Goal: Task Accomplishment & Management: Complete application form

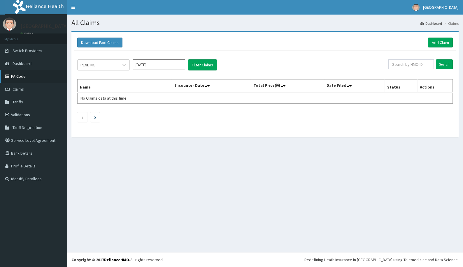
click at [23, 75] on link "PA Code" at bounding box center [33, 76] width 67 height 13
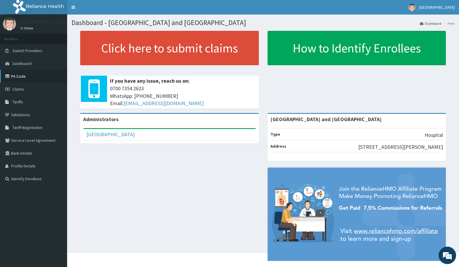
click at [19, 78] on link "PA Code" at bounding box center [33, 76] width 67 height 13
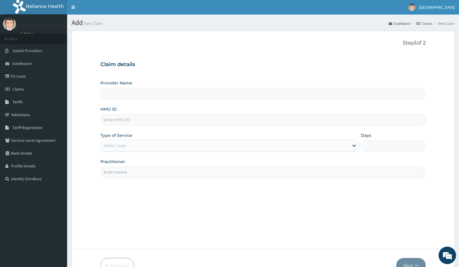
click at [153, 119] on input "HMO ID" at bounding box center [262, 119] width 325 height 11
paste input "PRV/10219/C"
type input "PRV/10219/C"
type input "[GEOGRAPHIC_DATA] and [GEOGRAPHIC_DATA]"
type input "PRV/10219/C"
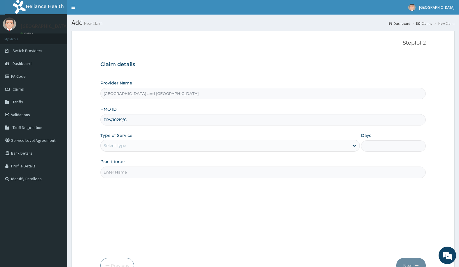
click at [218, 204] on div "Step 1 of 2 Claim details Provider Name [GEOGRAPHIC_DATA] and Diagnostic Center…" at bounding box center [262, 140] width 325 height 201
click at [159, 147] on div "Select type" at bounding box center [225, 145] width 248 height 9
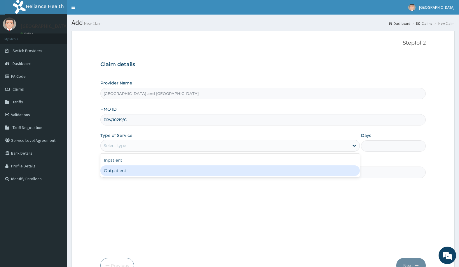
click at [155, 169] on div "Outpatient" at bounding box center [229, 171] width 259 height 11
type input "1"
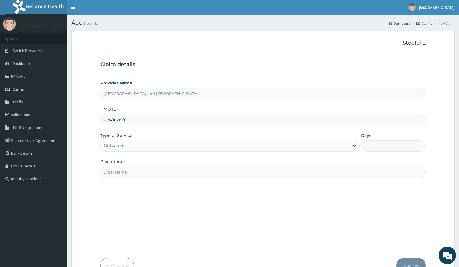
click at [155, 170] on input "Practitioner" at bounding box center [262, 172] width 325 height 11
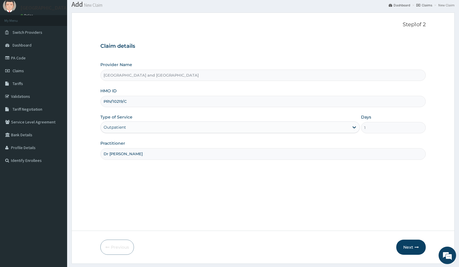
scroll to position [34, 0]
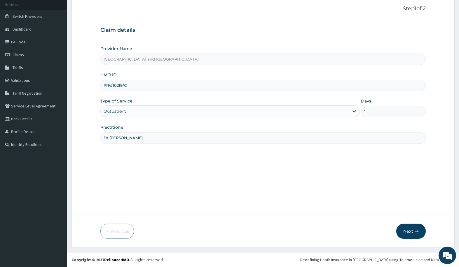
type input "Dr [PERSON_NAME]"
click at [413, 230] on button "Next" at bounding box center [410, 231] width 29 height 15
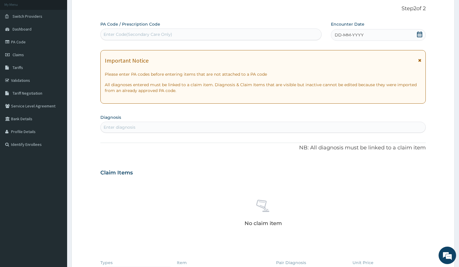
click at [380, 32] on div "DD-MM-YYYY" at bounding box center [378, 35] width 95 height 12
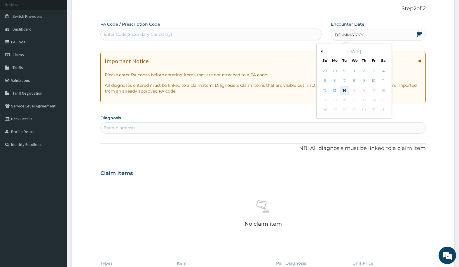
click at [345, 89] on div "14" at bounding box center [344, 90] width 9 height 9
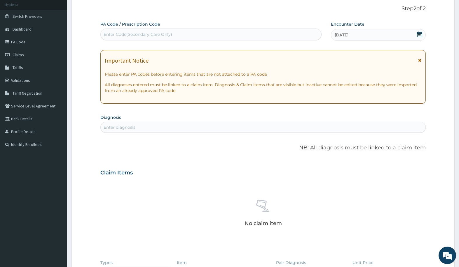
click at [147, 124] on div "Enter diagnosis" at bounding box center [263, 127] width 324 height 9
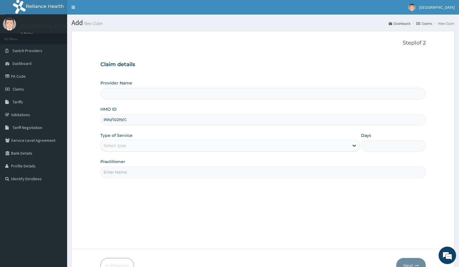
click at [122, 119] on input "PRV/10219/C" at bounding box center [262, 119] width 325 height 11
click at [123, 119] on input "HMO ID" at bounding box center [262, 119] width 325 height 11
paste input "MPS/10007/B"
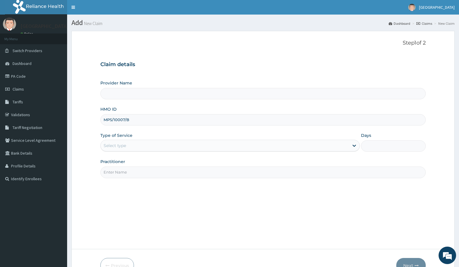
type input "MPS/10007/B"
click at [226, 135] on div "Type of Service Select type" at bounding box center [229, 142] width 259 height 19
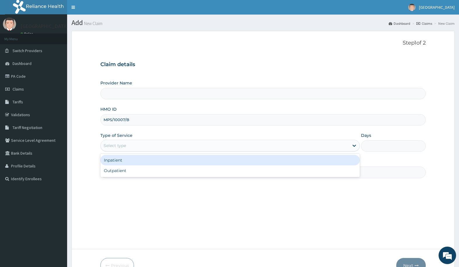
click at [188, 145] on div "Select type" at bounding box center [225, 145] width 248 height 9
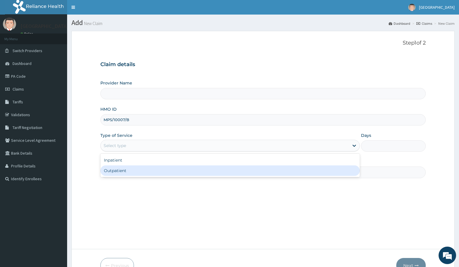
click at [164, 172] on div "Outpatient" at bounding box center [229, 171] width 259 height 11
type input "1"
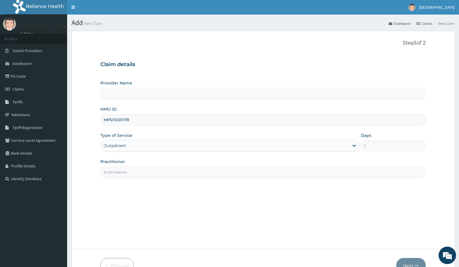
click at [149, 170] on input "Practitioner" at bounding box center [262, 172] width 325 height 11
type input "[GEOGRAPHIC_DATA] and [GEOGRAPHIC_DATA]"
type input "Dr [PERSON_NAME]"
click at [412, 262] on button "Next" at bounding box center [410, 265] width 29 height 15
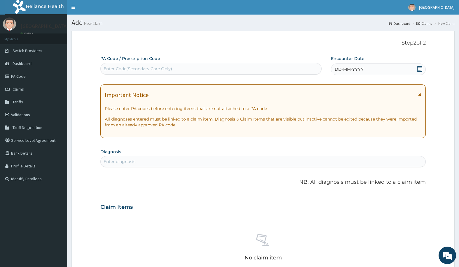
click at [405, 68] on div "DD-MM-YYYY" at bounding box center [378, 70] width 95 height 12
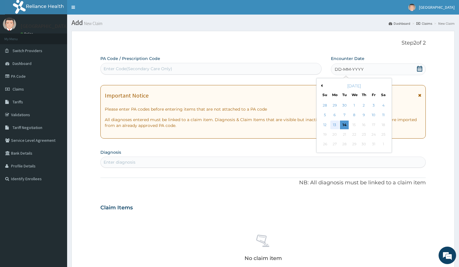
click at [333, 123] on div "13" at bounding box center [334, 125] width 9 height 9
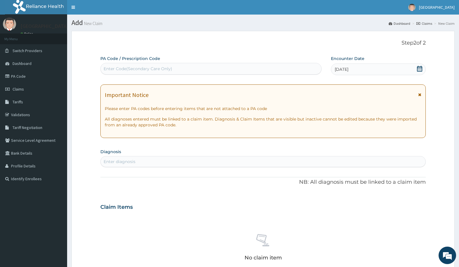
click at [159, 160] on div "Enter diagnosis" at bounding box center [263, 161] width 324 height 9
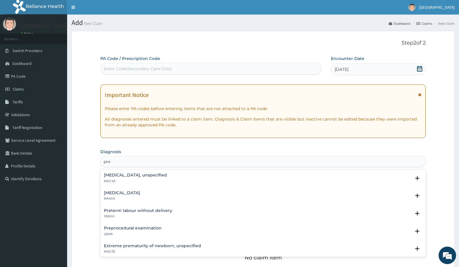
type input "preg"
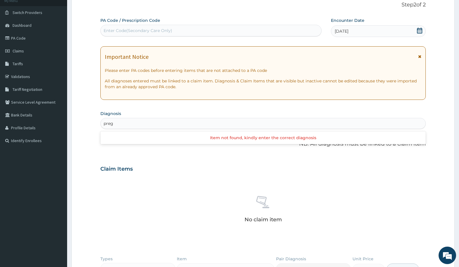
scroll to position [44, 0]
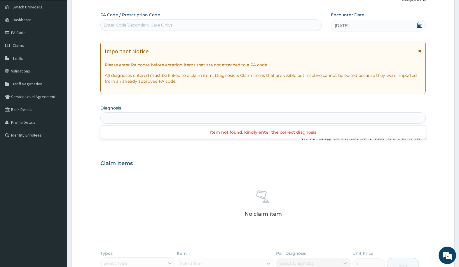
click at [118, 118] on div "preg" at bounding box center [263, 117] width 324 height 9
type input "Pre"
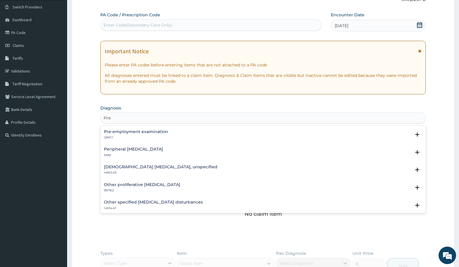
scroll to position [195, 0]
click at [140, 118] on div "Pre" at bounding box center [263, 117] width 324 height 9
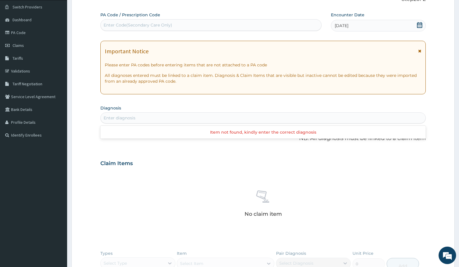
scroll to position [0, 0]
click at [141, 115] on div "Enter diagnosis" at bounding box center [263, 117] width 324 height 9
type input "p"
click at [138, 118] on div "Enter diagnosis" at bounding box center [263, 117] width 324 height 9
click at [178, 118] on div "Enter diagnosis" at bounding box center [263, 117] width 324 height 9
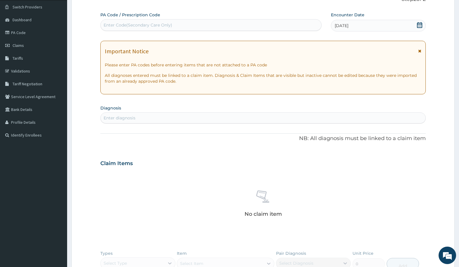
click at [162, 115] on div "Enter diagnosis" at bounding box center [263, 117] width 324 height 9
type input "p"
type input "b"
type input "first trimes"
click at [149, 115] on div "Enter diagnosis" at bounding box center [263, 117] width 324 height 9
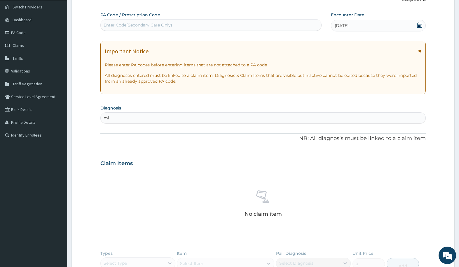
type input "m"
type input "retained"
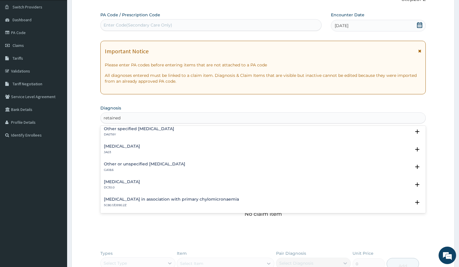
scroll to position [415, 0]
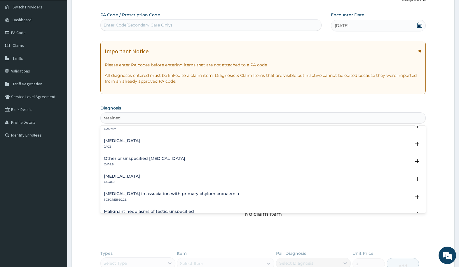
click at [155, 160] on h4 "Other or unspecified ovarian cysts" at bounding box center [144, 159] width 81 height 4
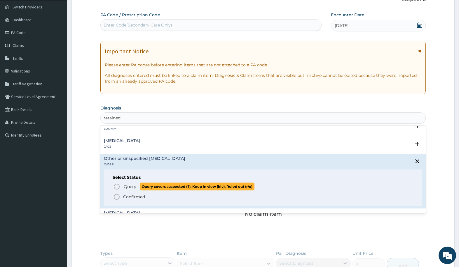
click at [116, 186] on icon "status option query" at bounding box center [116, 186] width 7 height 7
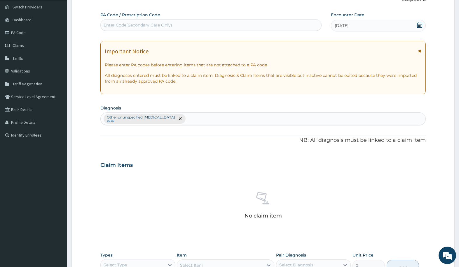
click at [134, 116] on p "Other or unspecified ovarian cysts" at bounding box center [141, 117] width 68 height 5
click at [137, 116] on p "Other or unspecified ovarian cysts" at bounding box center [141, 117] width 68 height 5
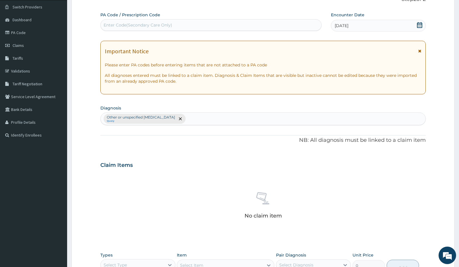
click at [137, 116] on p "Other or unspecified ovarian cysts" at bounding box center [141, 117] width 68 height 5
drag, startPoint x: 164, startPoint y: 116, endPoint x: 133, endPoint y: 117, distance: 30.6
click at [133, 117] on p "Other or unspecified ovarian cysts" at bounding box center [141, 117] width 68 height 5
click at [137, 117] on p "Other or unspecified ovarian cysts" at bounding box center [141, 117] width 68 height 5
click at [142, 121] on small "Query" at bounding box center [141, 121] width 68 height 3
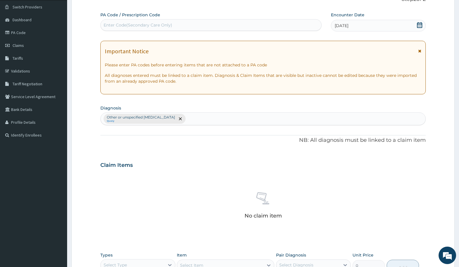
click at [142, 143] on p "NB: All diagnosis must be linked to a claim item" at bounding box center [262, 141] width 325 height 8
click at [152, 116] on p "Other or unspecified ovarian cysts" at bounding box center [141, 117] width 68 height 5
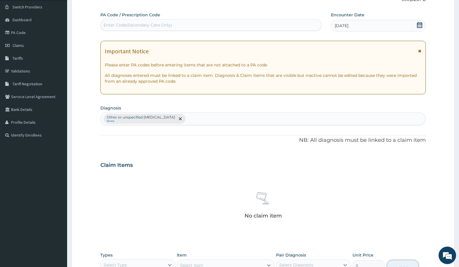
click at [152, 116] on p "Other or unspecified ovarian cysts" at bounding box center [141, 117] width 68 height 5
click at [145, 116] on p "Other or unspecified ovarian cysts" at bounding box center [141, 117] width 68 height 5
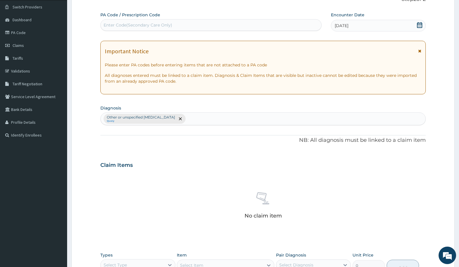
click at [136, 116] on p "Other or unspecified ovarian cysts" at bounding box center [141, 117] width 68 height 5
drag, startPoint x: 121, startPoint y: 116, endPoint x: 151, endPoint y: 116, distance: 29.8
click at [151, 116] on p "Other or unspecified ovarian cysts" at bounding box center [141, 117] width 68 height 5
click at [134, 116] on p "Other or unspecified ovarian cysts" at bounding box center [141, 117] width 68 height 5
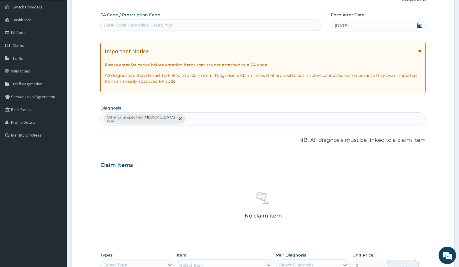
click at [134, 116] on p "Other or unspecified ovarian cysts" at bounding box center [141, 117] width 68 height 5
click at [159, 170] on div "Claim Items" at bounding box center [262, 164] width 325 height 15
click at [231, 120] on div "Other or unspecified ovarian cysts Query" at bounding box center [263, 119] width 324 height 12
click at [141, 115] on p "Other or unspecified ovarian cysts" at bounding box center [141, 117] width 68 height 5
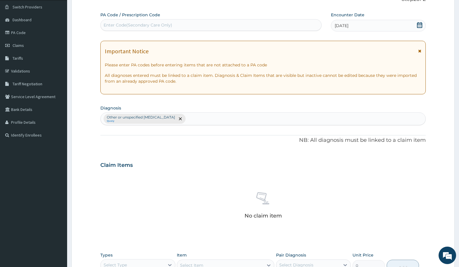
click at [141, 115] on p "Other or unspecified ovarian cysts" at bounding box center [141, 117] width 68 height 5
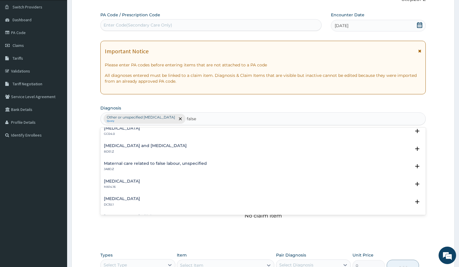
scroll to position [23, 0]
type input "false"
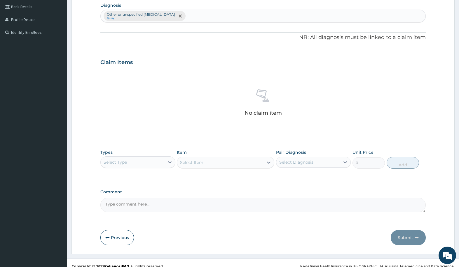
scroll to position [153, 0]
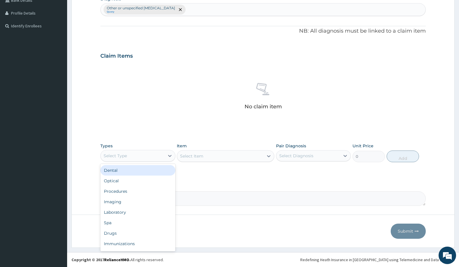
click at [143, 155] on div "Select Type" at bounding box center [133, 155] width 64 height 9
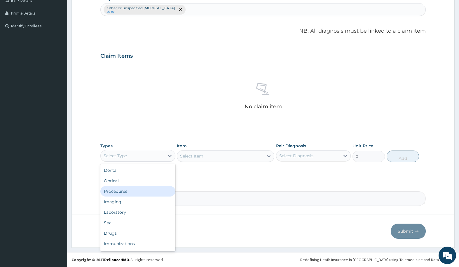
click at [124, 191] on div "Procedures" at bounding box center [137, 191] width 75 height 11
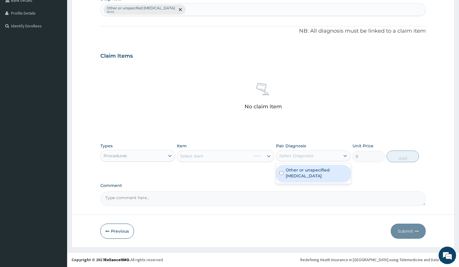
click at [296, 155] on div "Select Diagnosis" at bounding box center [296, 156] width 34 height 6
click at [299, 172] on label "Other or unspecified ovarian cysts" at bounding box center [317, 173] width 62 height 12
checkbox input "true"
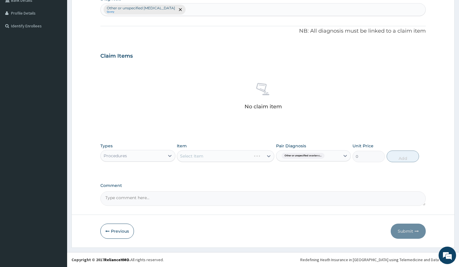
click at [241, 169] on div "Types Procedures Item Select Item Pair Diagnosis Other or unspecified ovarian c…" at bounding box center [262, 157] width 325 height 34
click at [220, 159] on div "Select Item" at bounding box center [220, 156] width 86 height 9
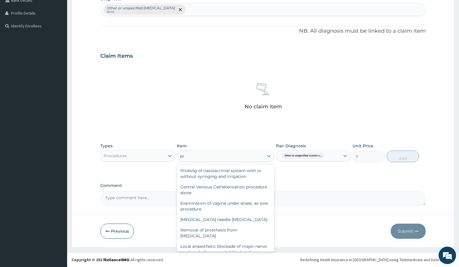
type input "p"
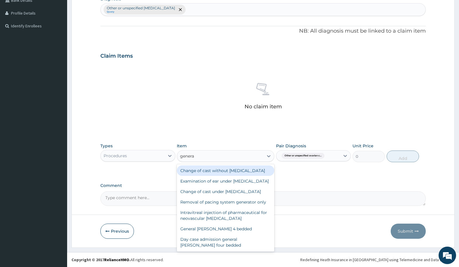
type input "general"
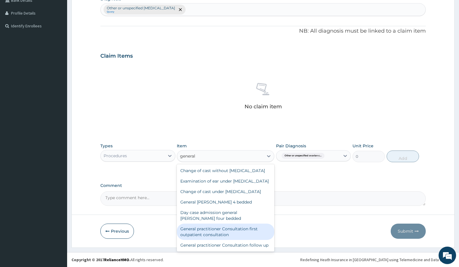
click at [234, 240] on div "General practitioner Consultation first outpatient consultation" at bounding box center [225, 232] width 97 height 16
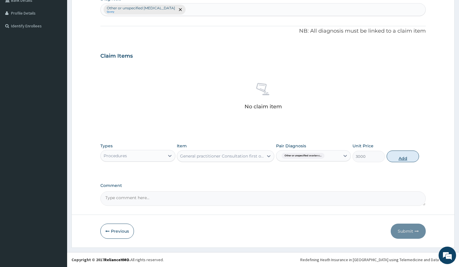
click at [400, 154] on button "Add" at bounding box center [403, 157] width 32 height 12
type input "0"
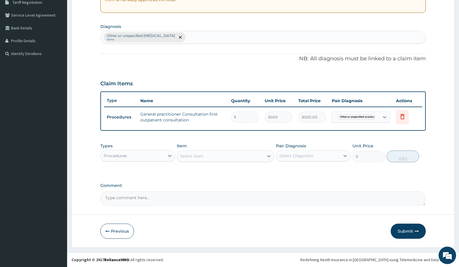
scroll to position [125, 0]
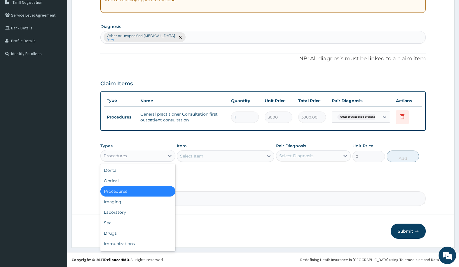
click at [149, 158] on div "Procedures" at bounding box center [133, 155] width 64 height 9
click at [131, 215] on div "Laboratory" at bounding box center [137, 212] width 75 height 11
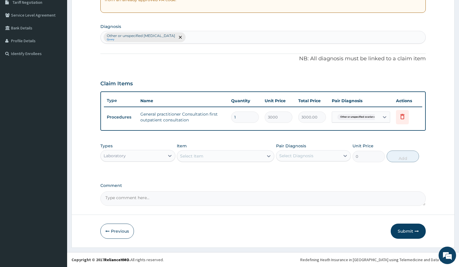
click at [208, 158] on div "Select Item" at bounding box center [220, 156] width 86 height 9
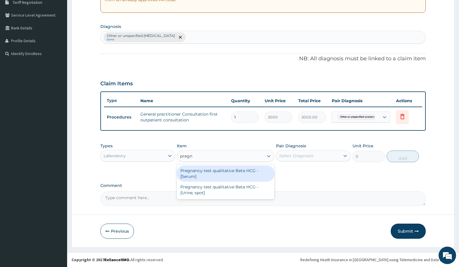
type input "pregna"
click at [211, 173] on div "Pregnancy test qualitative Beta HCG - [Serum]" at bounding box center [225, 174] width 97 height 16
type input "1200"
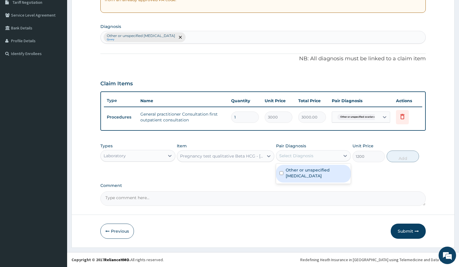
click at [315, 155] on div "Select Diagnosis" at bounding box center [308, 155] width 64 height 9
click at [312, 171] on label "Other or unspecified ovarian cysts" at bounding box center [317, 173] width 62 height 12
checkbox input "true"
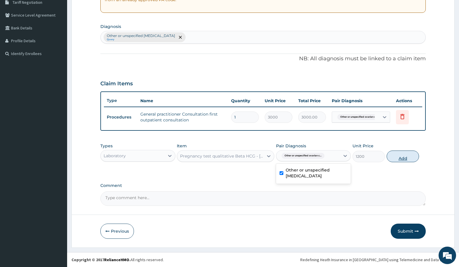
click at [401, 157] on button "Add" at bounding box center [403, 157] width 32 height 12
type input "0"
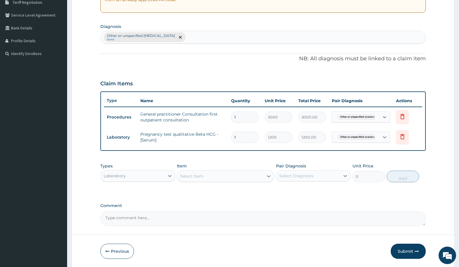
click at [199, 175] on div "Select Item" at bounding box center [191, 177] width 23 height 6
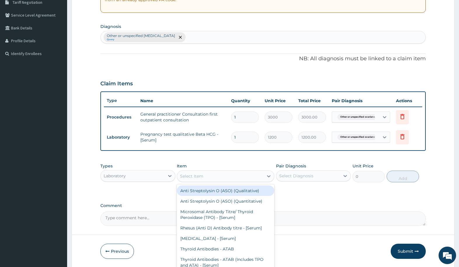
click at [137, 174] on div "Laboratory" at bounding box center [133, 176] width 64 height 9
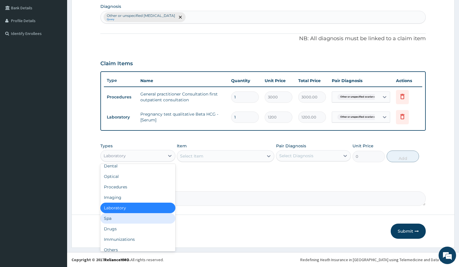
scroll to position [5, 0]
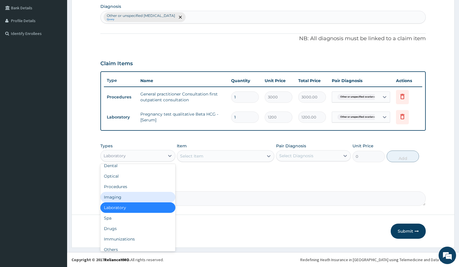
click at [124, 198] on div "Imaging" at bounding box center [137, 197] width 75 height 11
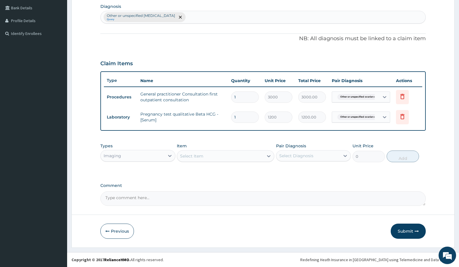
click at [206, 157] on div "Select Item" at bounding box center [220, 156] width 86 height 9
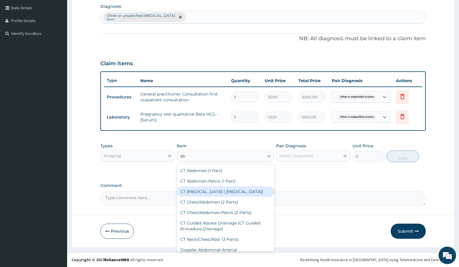
type input "a"
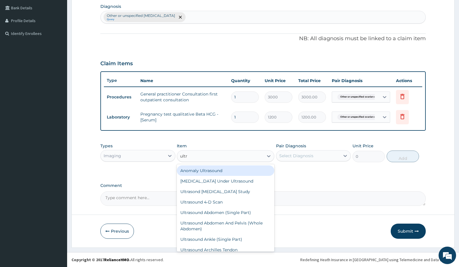
type input "ultra"
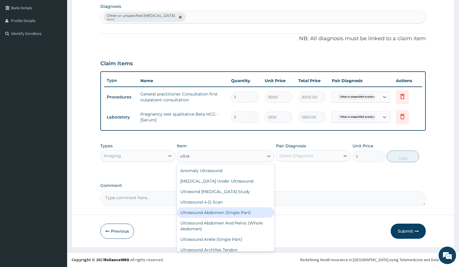
click at [233, 212] on div "Ultrasound Abdomen (Single Part)" at bounding box center [225, 213] width 97 height 11
type input "5760"
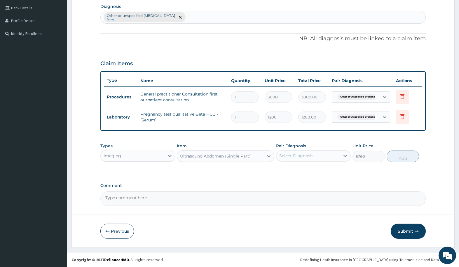
click at [296, 156] on div "Select Diagnosis" at bounding box center [296, 156] width 34 height 6
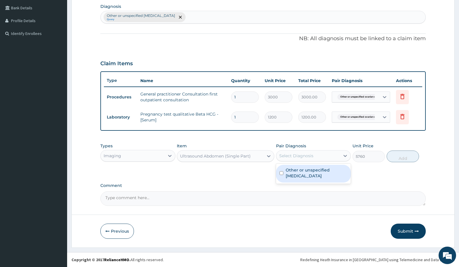
click at [302, 173] on label "Other or unspecified ovarian cysts" at bounding box center [317, 173] width 62 height 12
checkbox input "true"
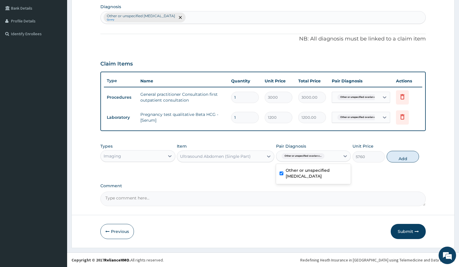
scroll to position [146, 0]
click at [400, 156] on button "Add" at bounding box center [403, 157] width 32 height 12
type input "0"
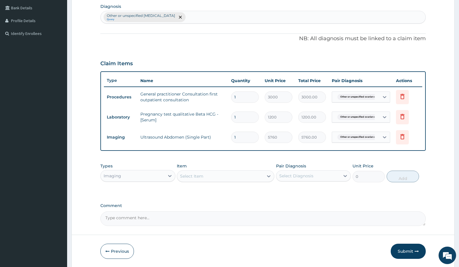
click at [214, 17] on div "Other or unspecified ovarian cysts Query" at bounding box center [263, 17] width 324 height 12
type input "l"
type input "Abdominal pain"
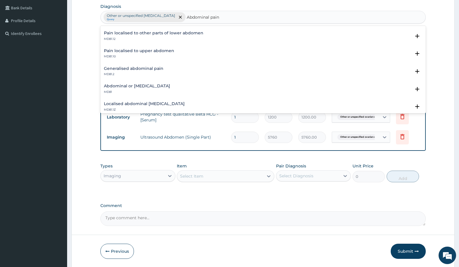
scroll to position [35, 0]
click at [147, 85] on h4 "Abdominal or pelvic pain" at bounding box center [137, 85] width 66 height 4
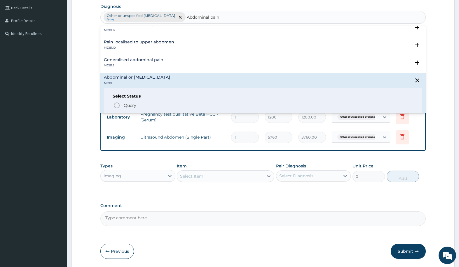
scroll to position [43, 0]
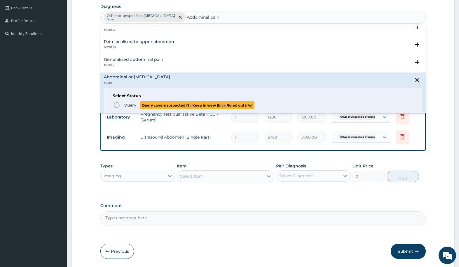
click at [117, 105] on icon "status option query" at bounding box center [116, 105] width 7 height 7
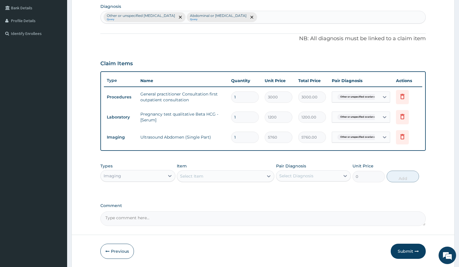
click at [342, 118] on span "Other or unspecified ovarian c..." at bounding box center [358, 117] width 43 height 6
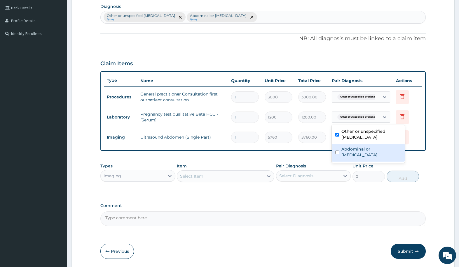
click at [349, 148] on label "Abdominal or pelvic pain" at bounding box center [371, 152] width 60 height 12
checkbox input "true"
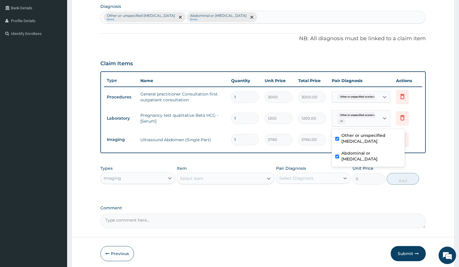
click at [252, 164] on div "Types Imaging Item Select Item Pair Diagnosis Select Diagnosis Unit Price 0 Add" at bounding box center [262, 175] width 325 height 25
click at [352, 140] on span "Other or unspecified ovarian c..." at bounding box center [358, 140] width 43 height 6
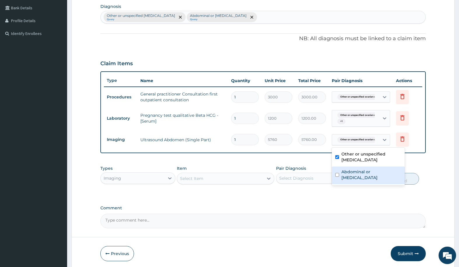
click at [349, 174] on label "Abdominal or pelvic pain" at bounding box center [371, 175] width 60 height 12
checkbox input "true"
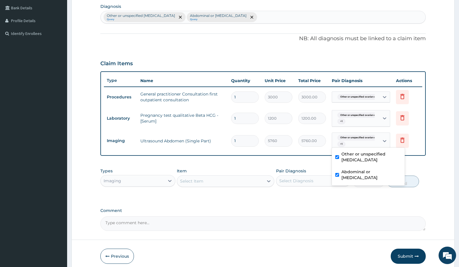
click at [231, 166] on div "Types Imaging Item Select Item Pair Diagnosis Select Diagnosis Unit Price 0 Add" at bounding box center [262, 177] width 325 height 25
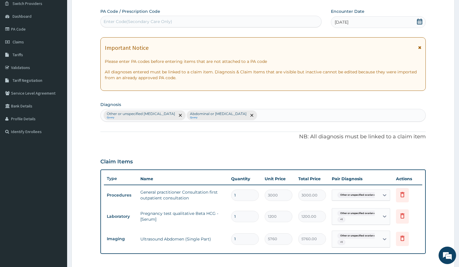
scroll to position [45, 0]
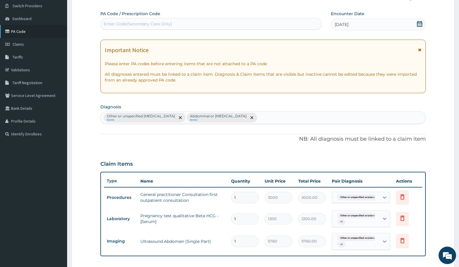
click at [18, 28] on link "PA Code" at bounding box center [33, 31] width 67 height 13
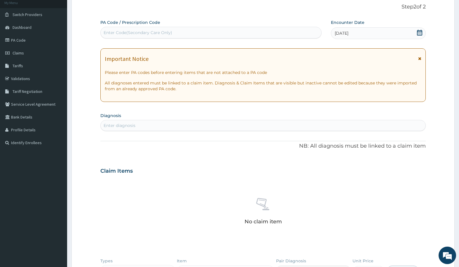
scroll to position [13, 0]
